Goal: Task Accomplishment & Management: Manage account settings

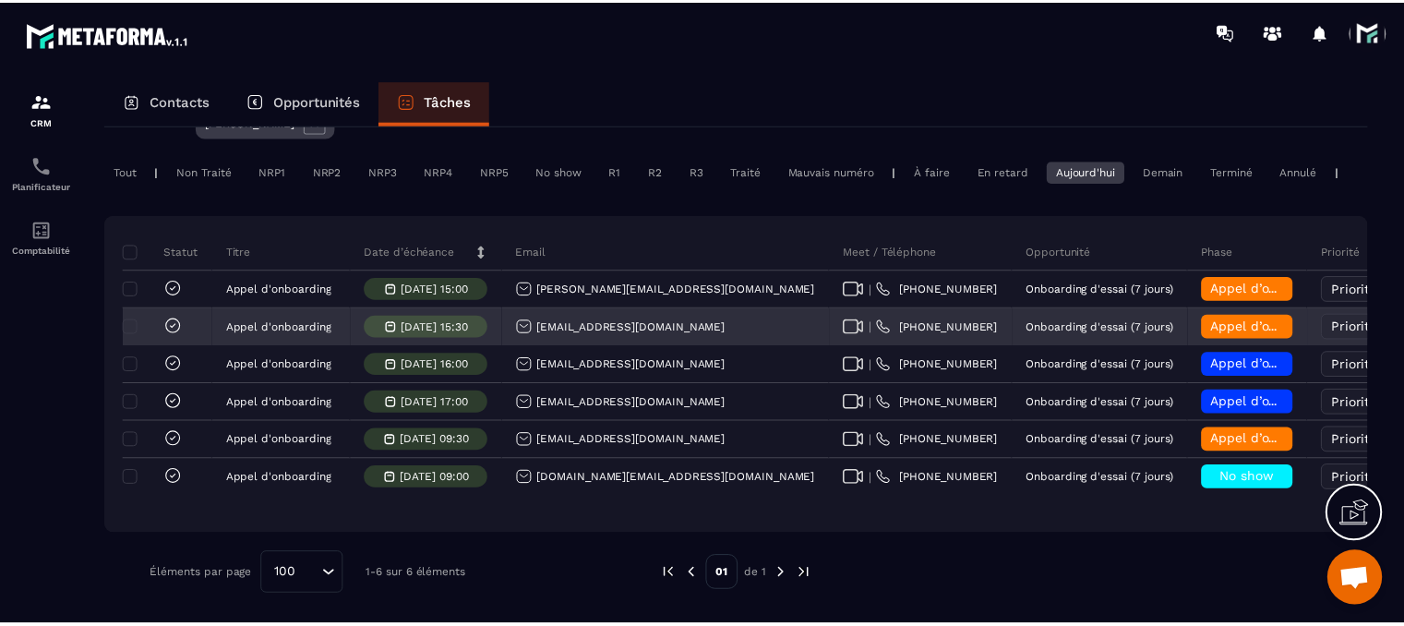
scroll to position [118, 0]
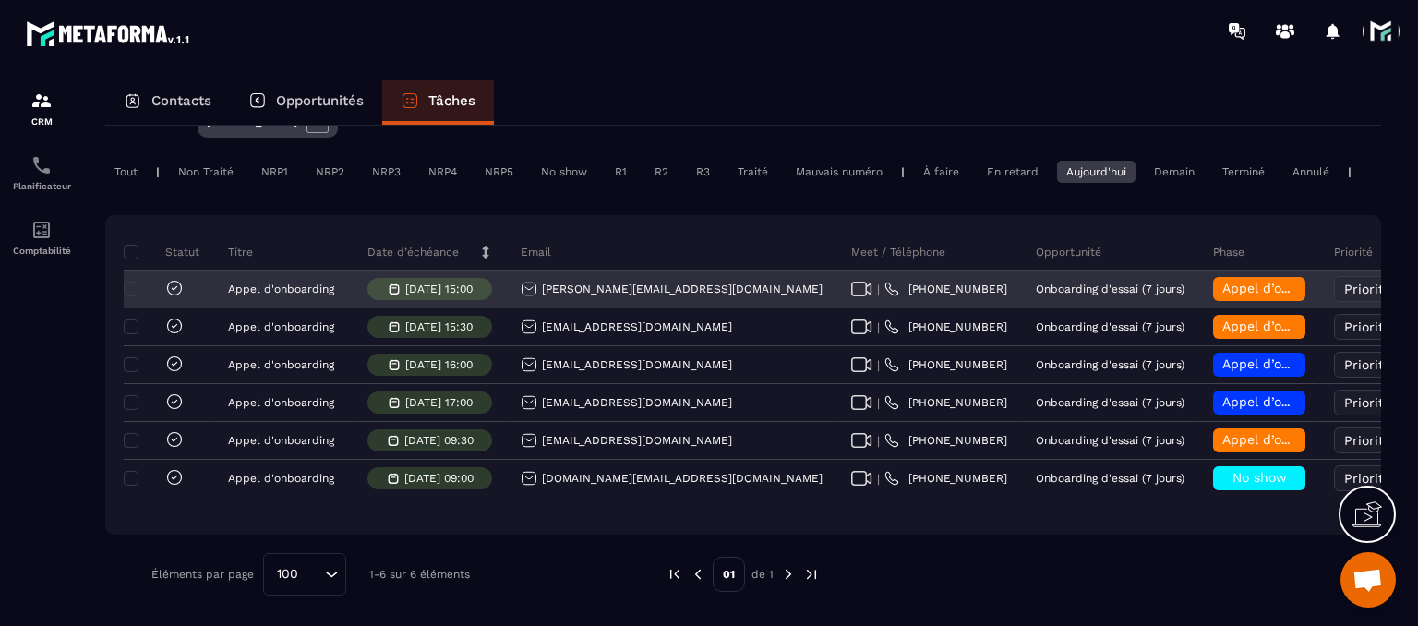
click at [1222, 282] on span "Appel d’onboarding terminée" at bounding box center [1314, 288] width 185 height 15
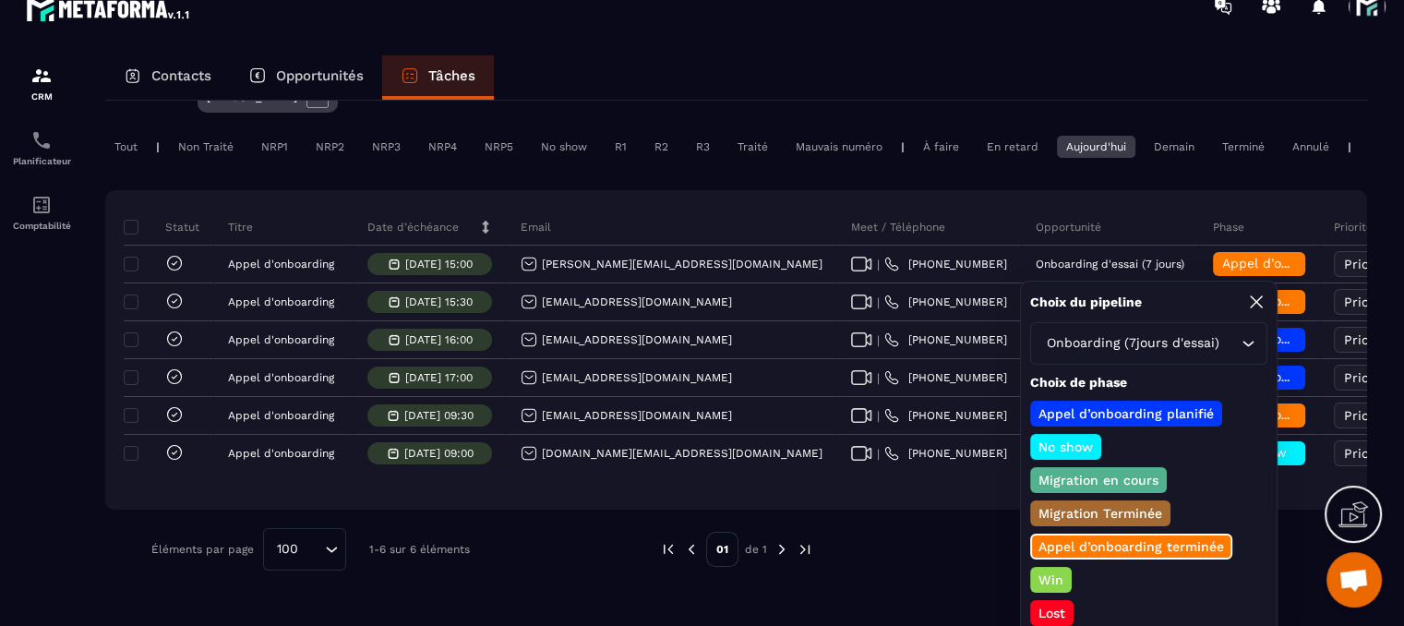
scroll to position [37, 0]
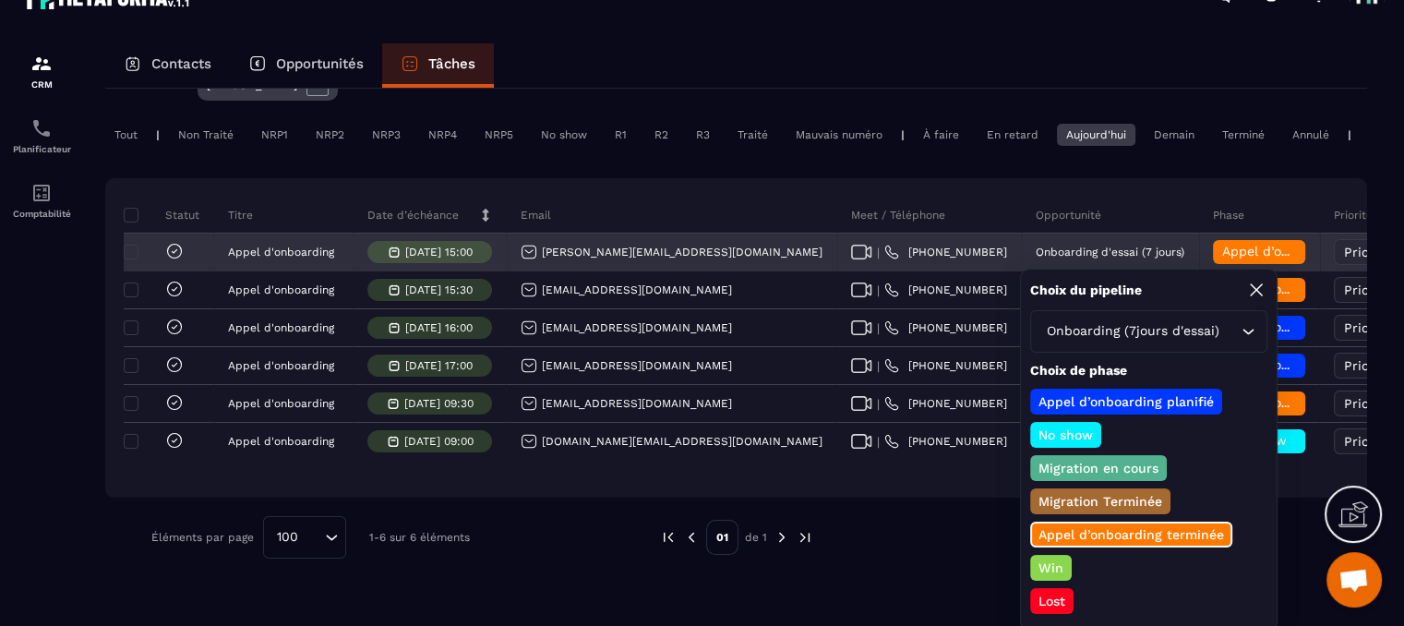
click at [1222, 251] on span "Appel d’onboarding terminée" at bounding box center [1314, 251] width 185 height 15
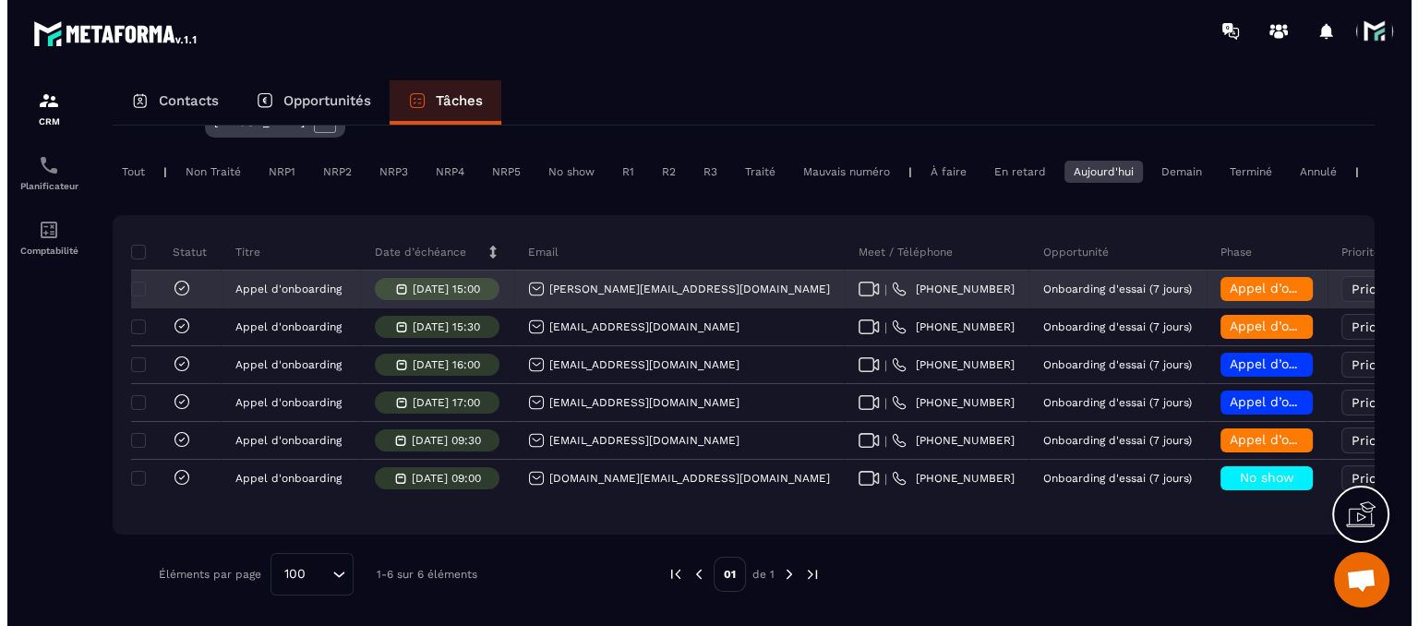
scroll to position [0, 0]
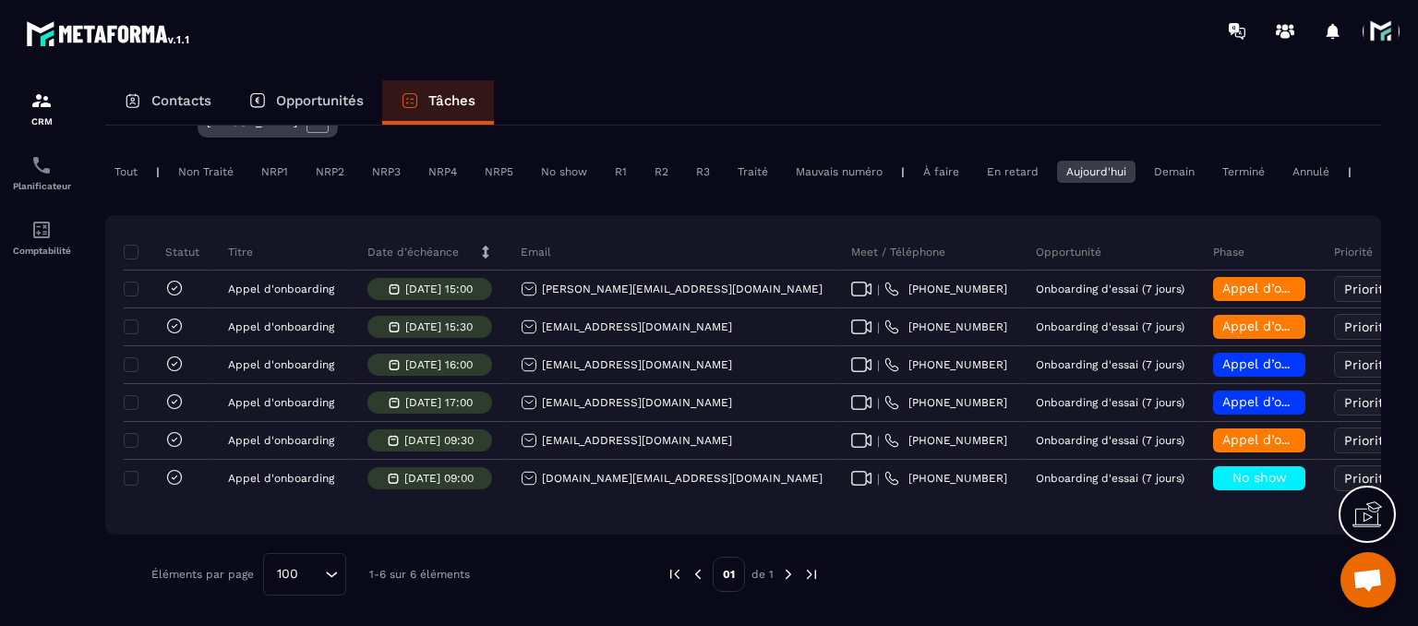
click at [199, 161] on div "Non Traité" at bounding box center [206, 172] width 74 height 22
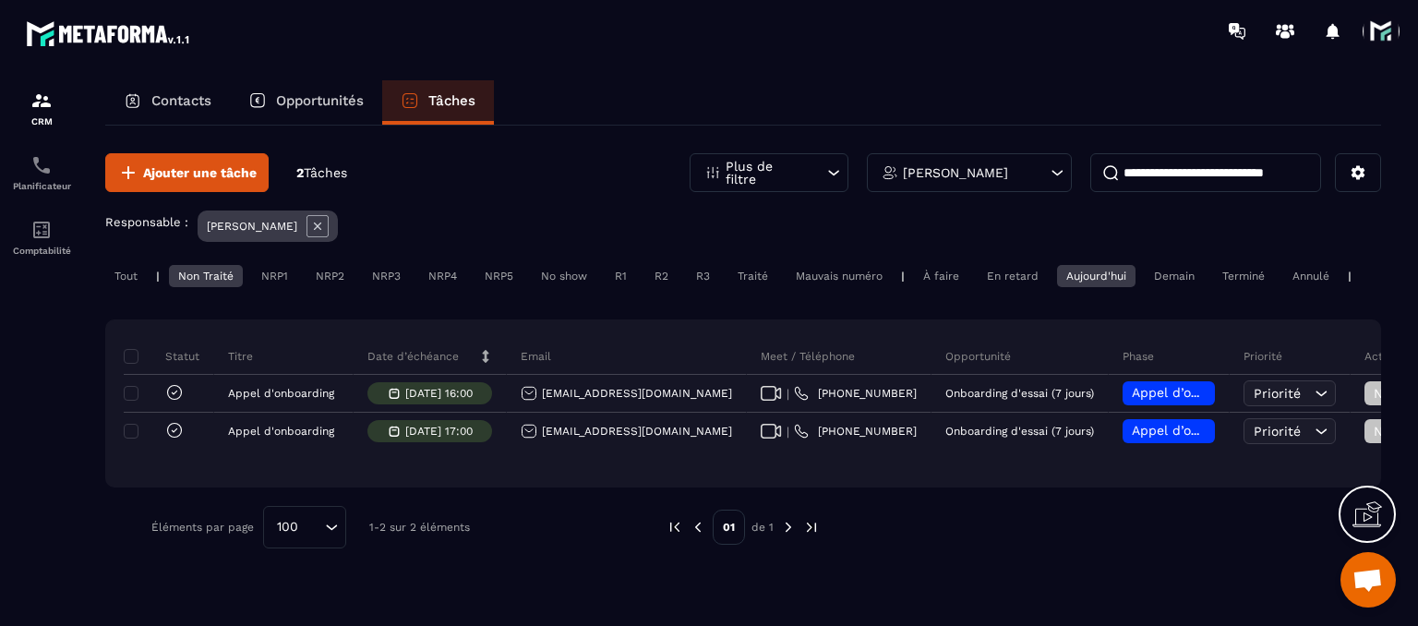
click at [934, 273] on div "À faire" at bounding box center [941, 276] width 54 height 22
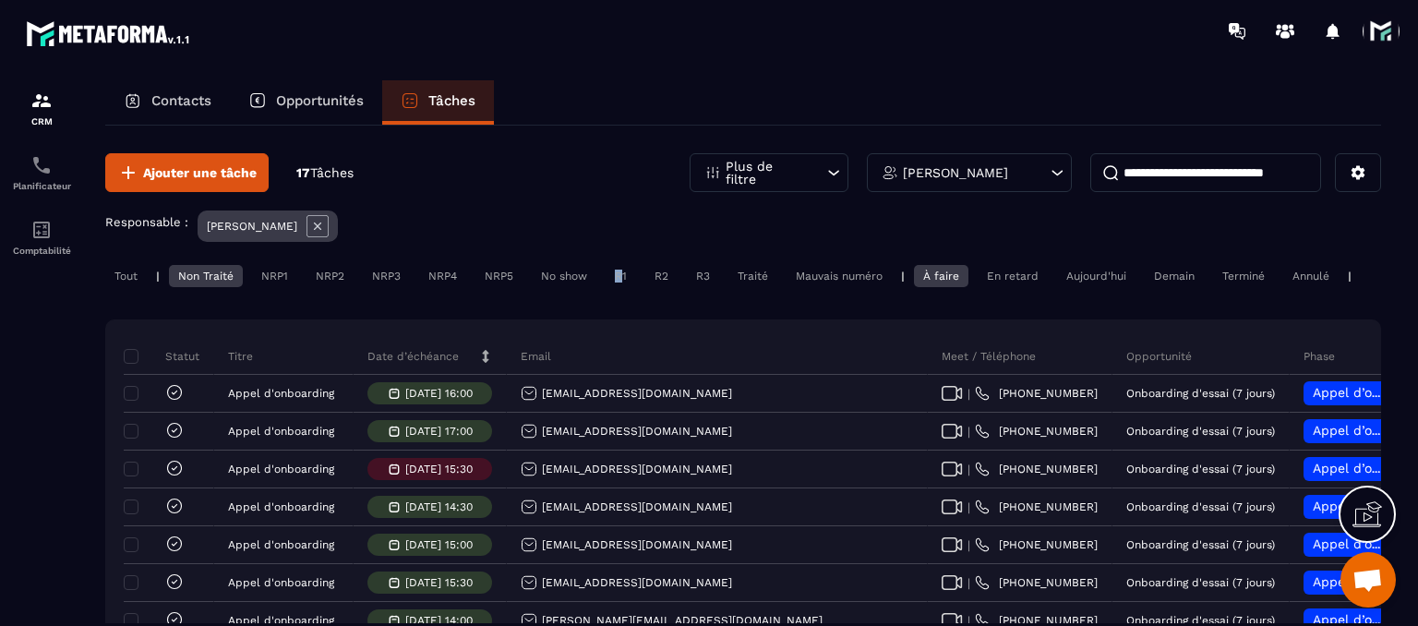
click at [620, 277] on div "R1" at bounding box center [621, 276] width 30 height 22
click at [183, 267] on div "Non Traité" at bounding box center [206, 276] width 74 height 22
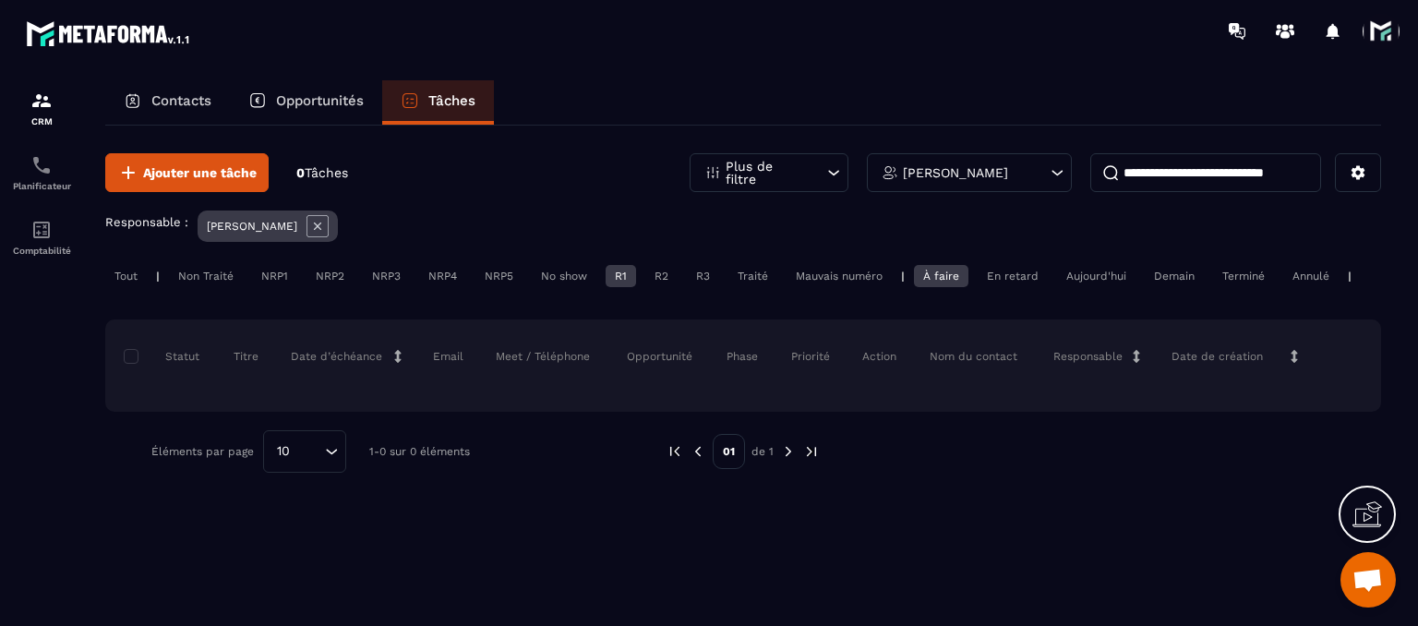
click at [992, 271] on div "En retard" at bounding box center [1013, 276] width 70 height 22
click at [1129, 273] on div "Aujourd'hui" at bounding box center [1096, 276] width 78 height 22
click at [262, 274] on div "NRP1" at bounding box center [274, 276] width 45 height 22
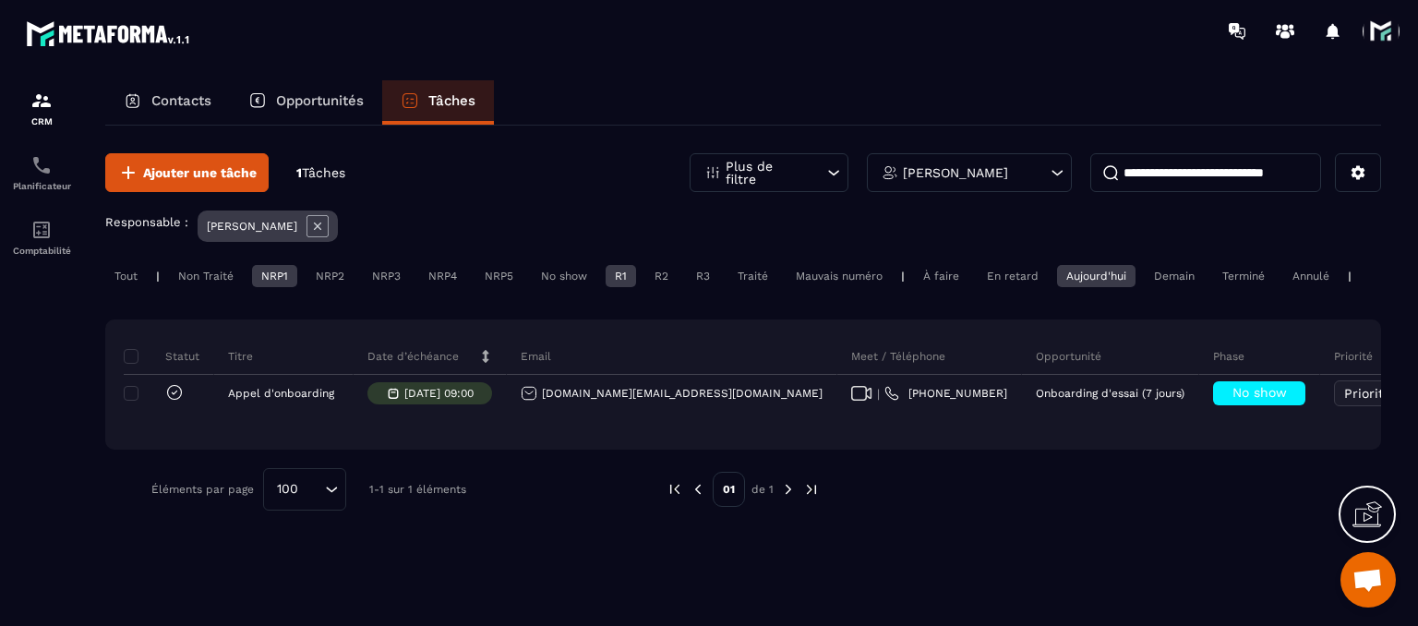
click at [617, 272] on div "R1" at bounding box center [621, 276] width 30 height 22
click at [1124, 267] on div "Aujourd'hui" at bounding box center [1096, 276] width 78 height 22
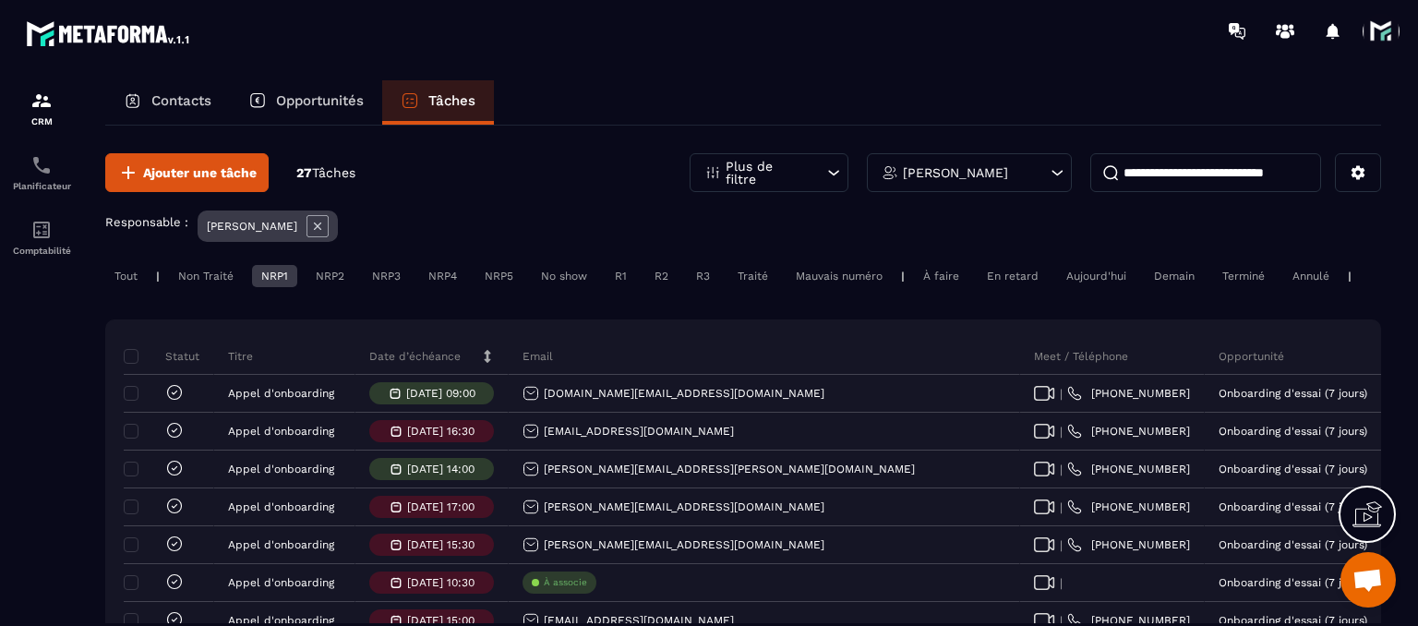
click at [129, 281] on div "Tout" at bounding box center [126, 276] width 42 height 22
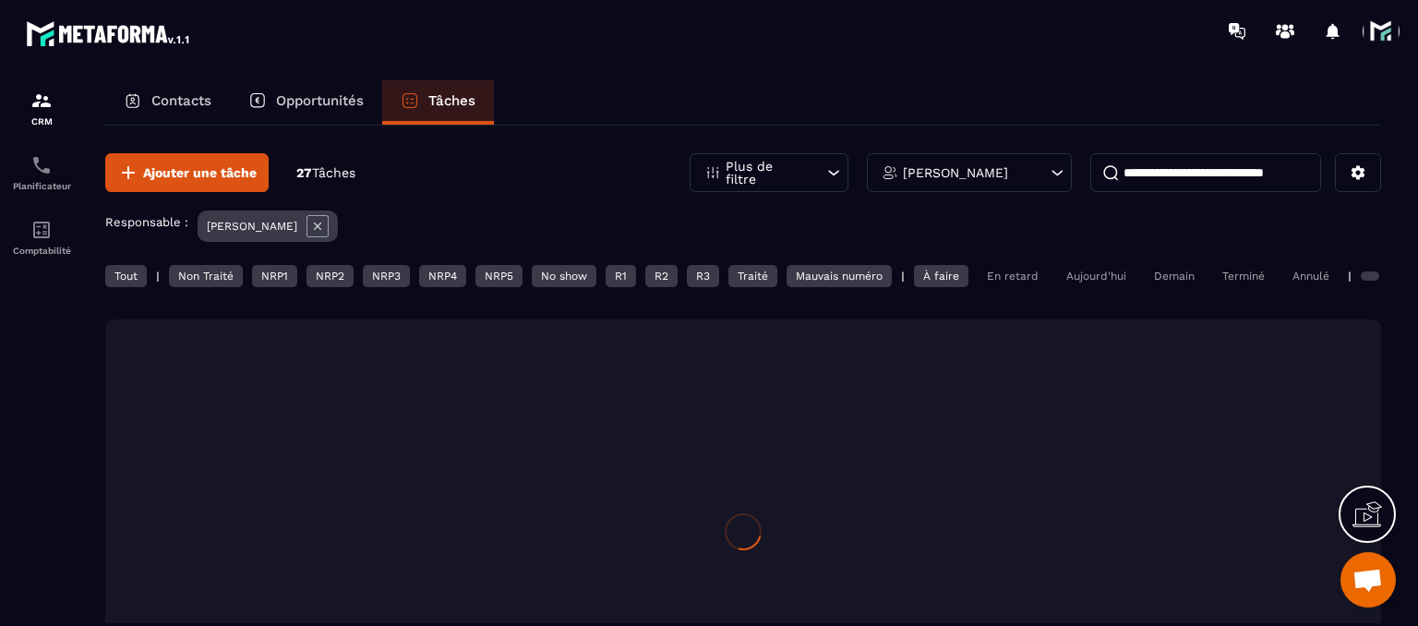
click at [193, 278] on div "Non Traité" at bounding box center [206, 276] width 74 height 22
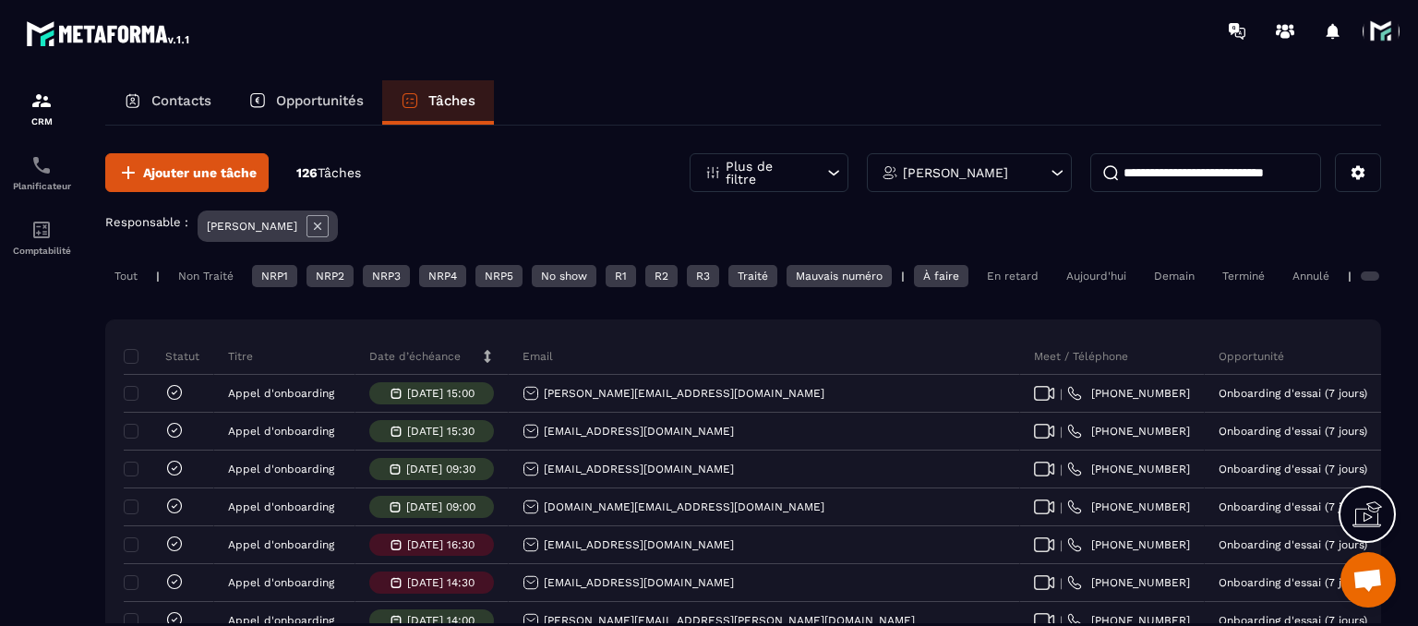
click at [119, 270] on div "Tout" at bounding box center [126, 276] width 42 height 22
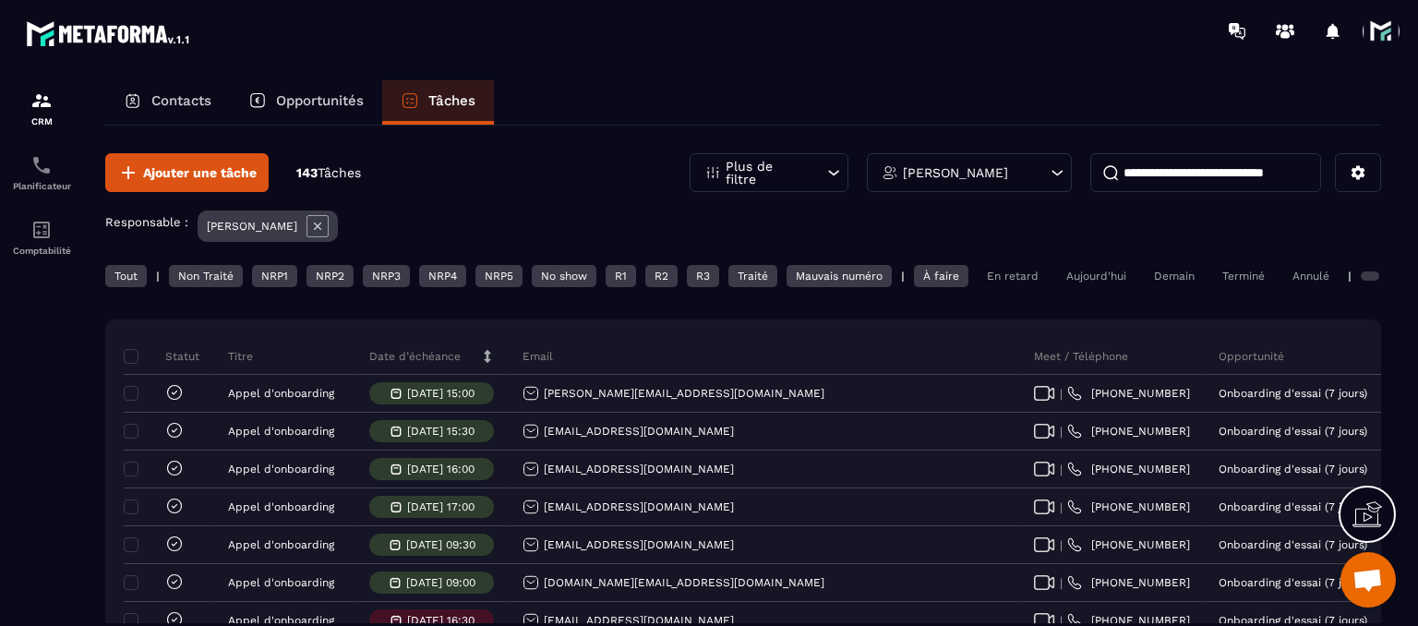
click at [1387, 25] on span at bounding box center [1381, 31] width 37 height 37
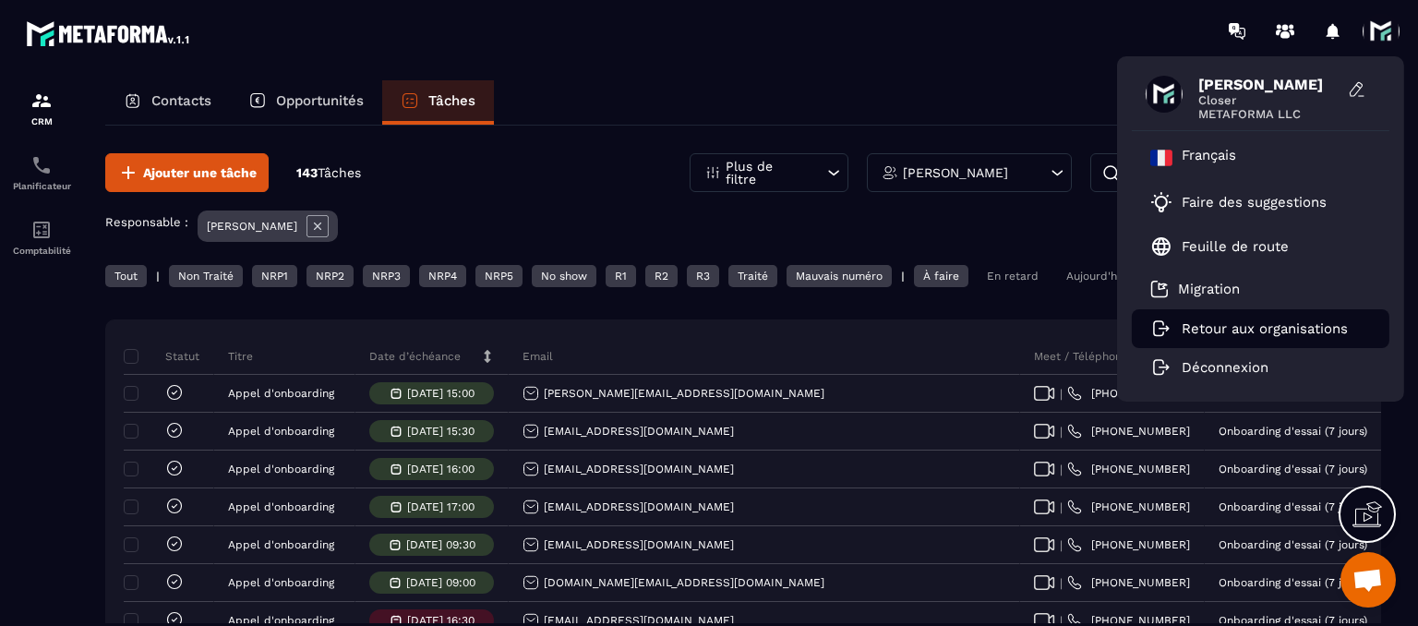
click at [1169, 326] on icon at bounding box center [1161, 328] width 22 height 17
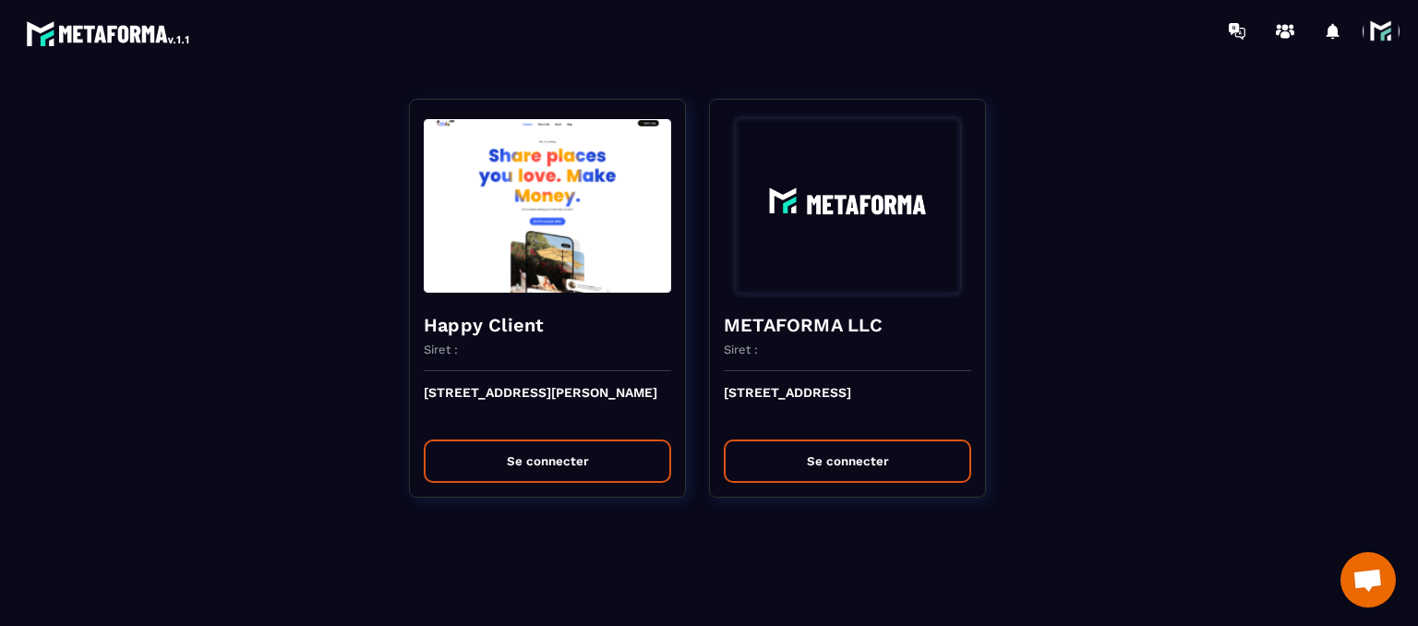
click at [1380, 29] on span at bounding box center [1381, 31] width 37 height 37
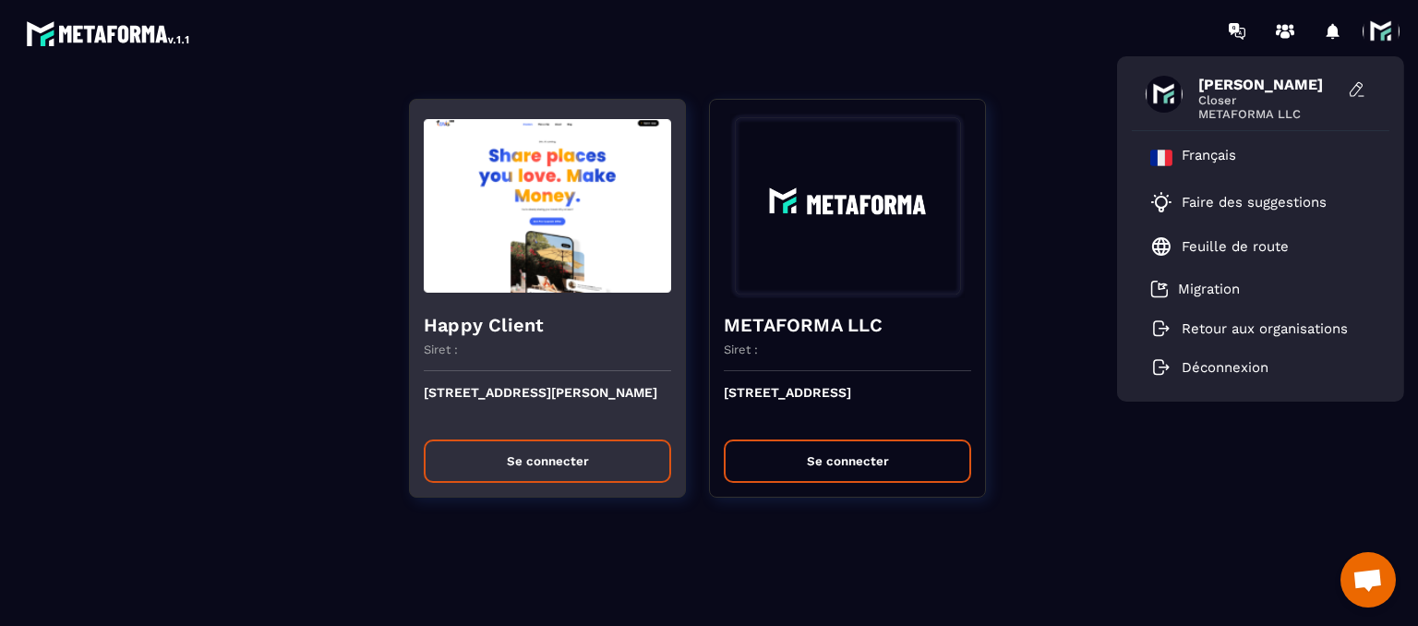
click at [544, 474] on button "Se connecter" at bounding box center [547, 460] width 247 height 43
